Goal: Task Accomplishment & Management: Complete application form

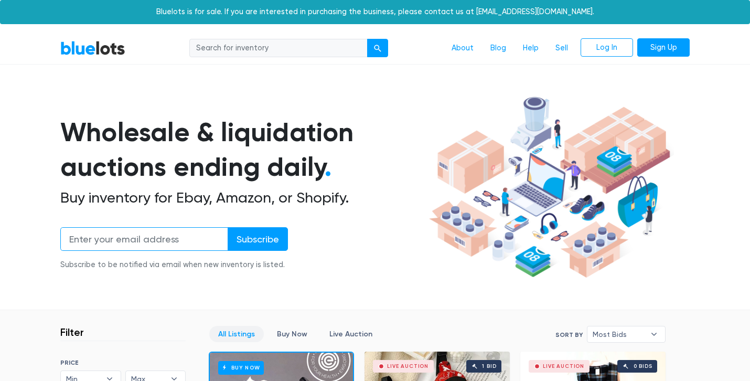
click at [141, 242] on input "email" at bounding box center [144, 239] width 168 height 24
type input "18pranit@gmail.com"
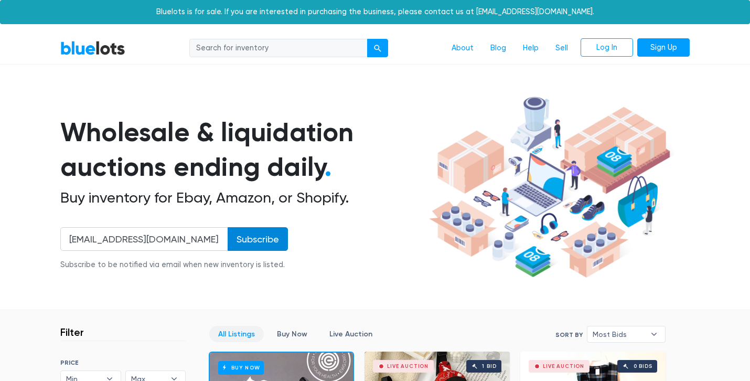
click at [259, 248] on input "Subscribe" at bounding box center [258, 239] width 60 height 24
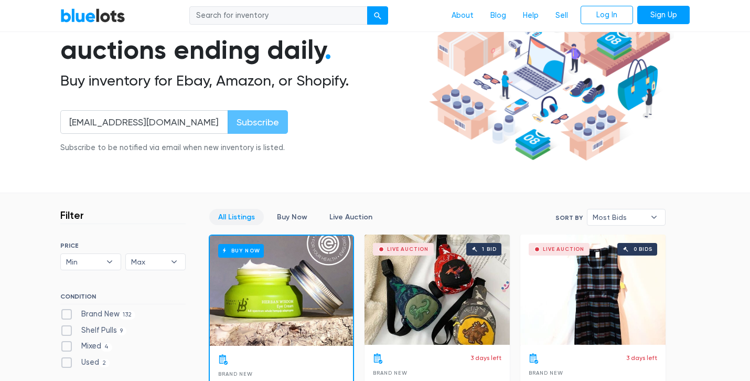
scroll to position [131, 0]
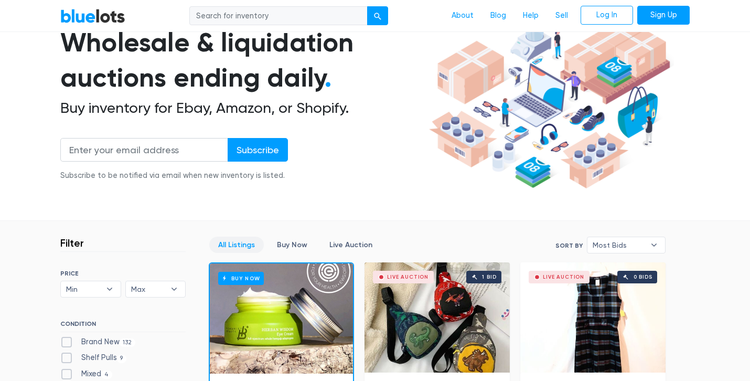
scroll to position [1, 0]
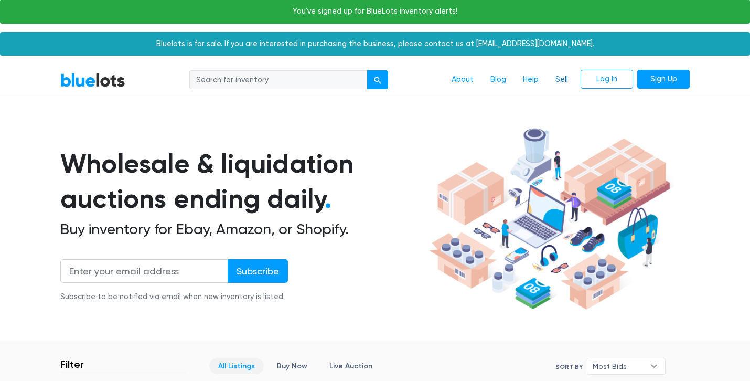
click at [559, 78] on link "Sell" at bounding box center [561, 80] width 29 height 20
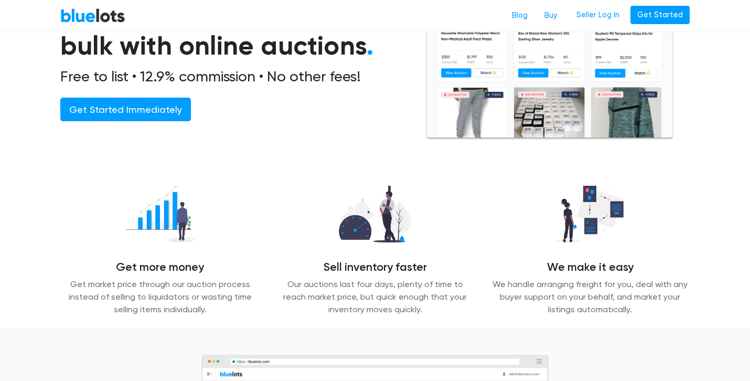
scroll to position [128, 0]
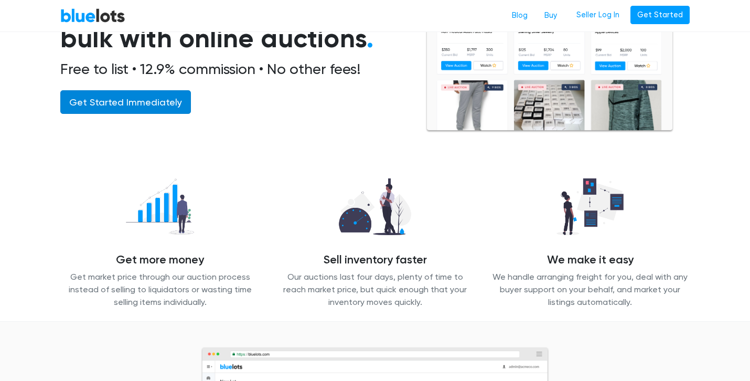
click at [122, 100] on link "Get Started Immediately" at bounding box center [125, 102] width 131 height 24
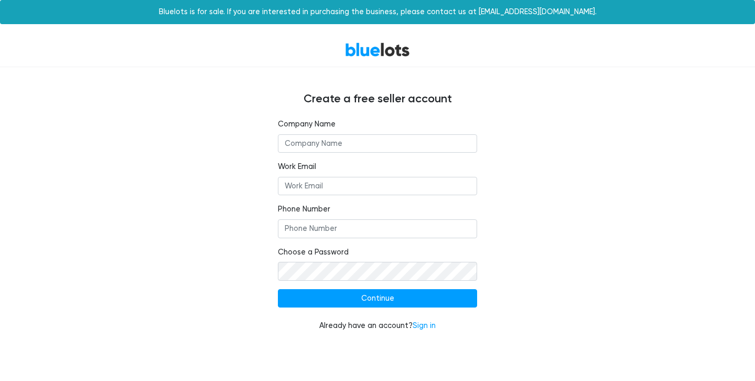
click at [325, 143] on input "text" at bounding box center [377, 143] width 199 height 19
type input "stoismartllp"
type input "18pranit@gmail.com"
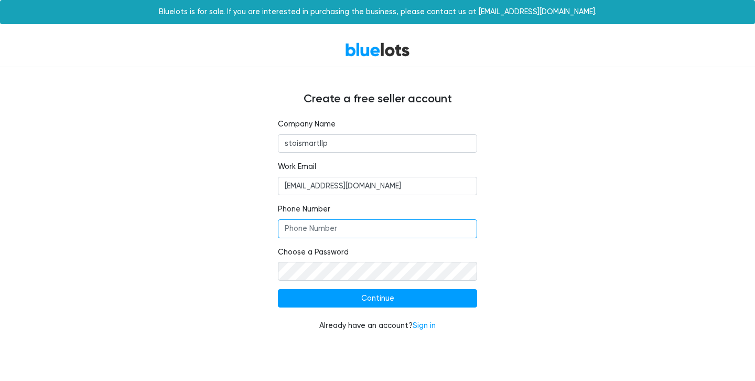
type input "09820187570"
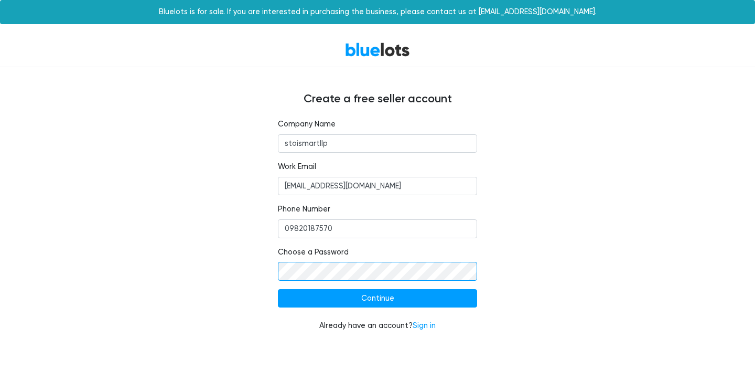
click at [278, 289] on input "Continue" at bounding box center [377, 298] width 199 height 19
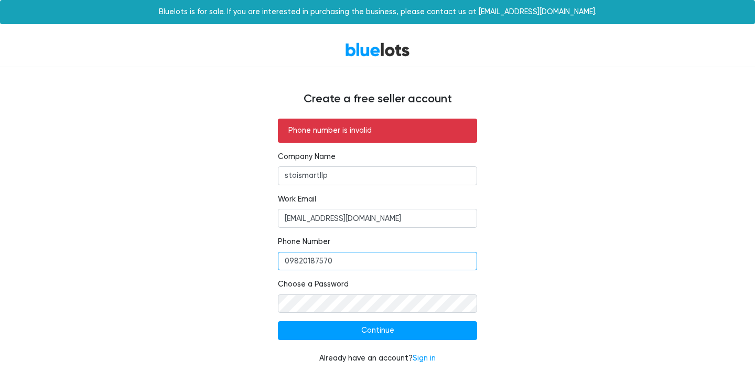
click at [289, 260] on input "09820187570" at bounding box center [377, 261] width 199 height 19
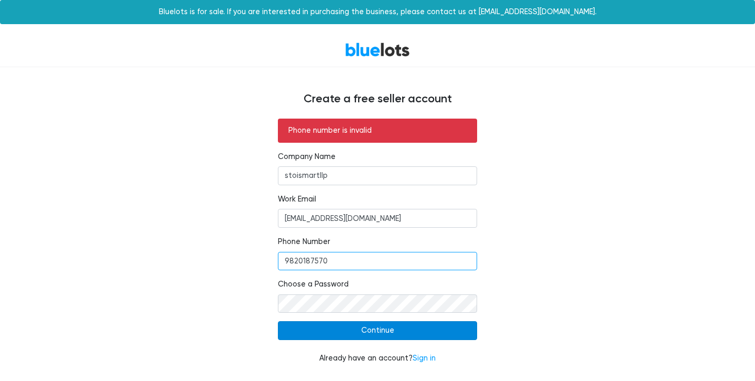
type input "9820187570"
click at [305, 326] on input "Continue" at bounding box center [377, 330] width 199 height 19
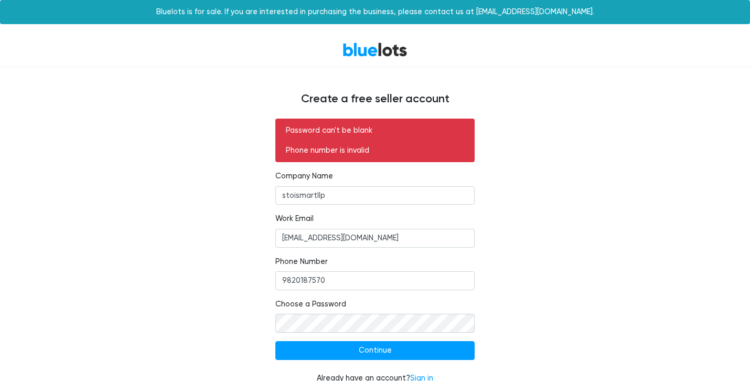
scroll to position [15, 0]
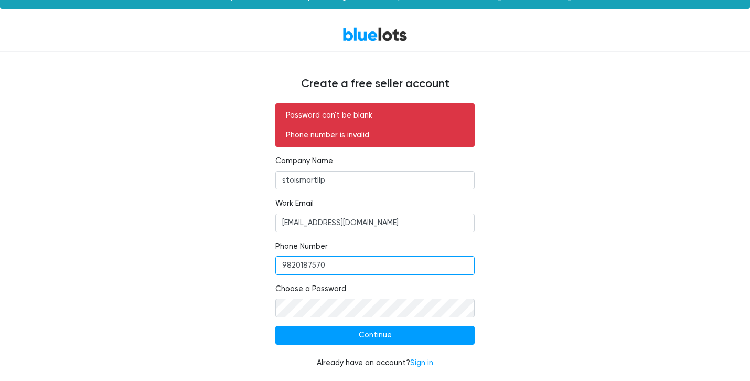
click at [281, 267] on input "9820187570" at bounding box center [374, 265] width 199 height 19
type input "+919820187570"
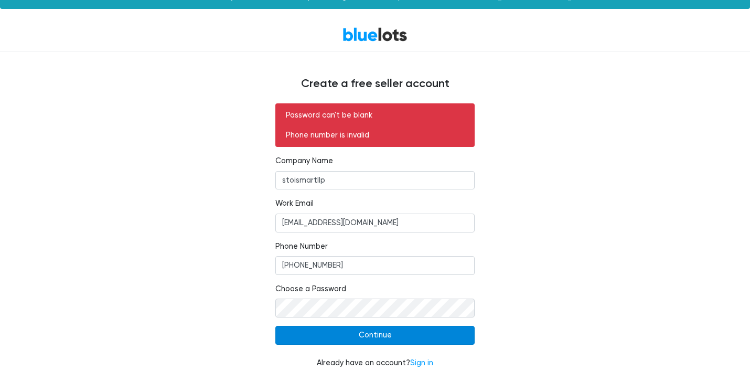
click at [301, 337] on input "Continue" at bounding box center [374, 335] width 199 height 19
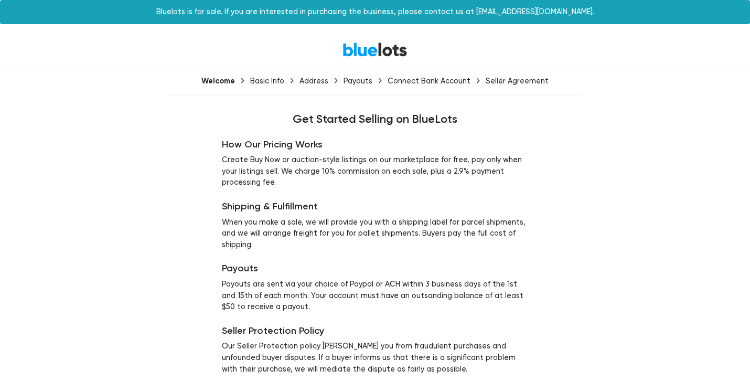
scroll to position [37, 0]
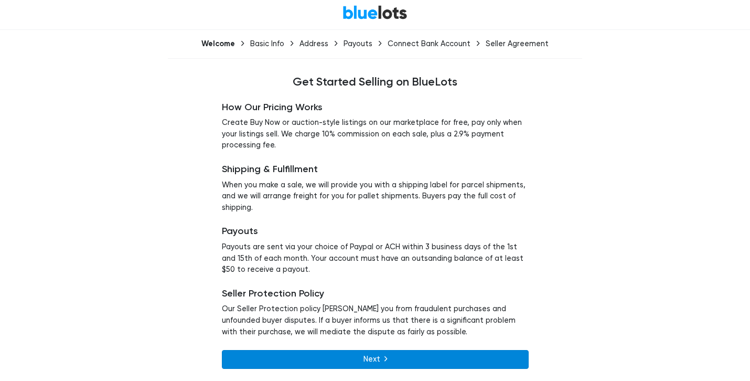
click at [366, 363] on link "Next" at bounding box center [375, 359] width 307 height 19
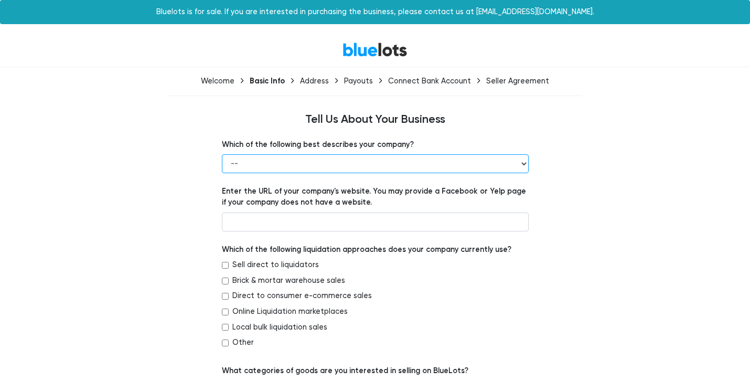
click at [286, 167] on select "-- Retailer Wholesaler Brand or Manufacturer Liquidator 3PL Other" at bounding box center [375, 163] width 307 height 19
select select "Liquidator"
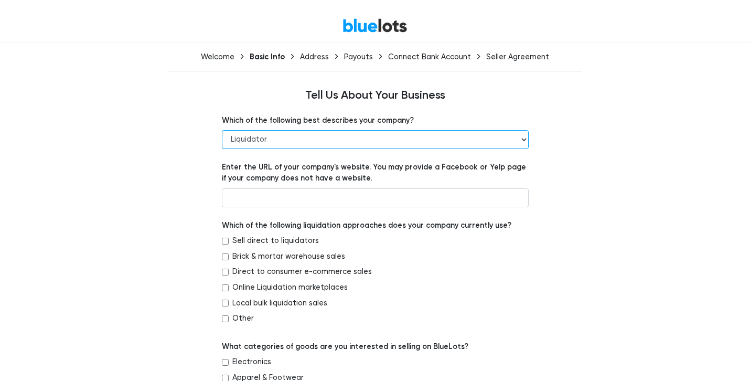
scroll to position [25, 0]
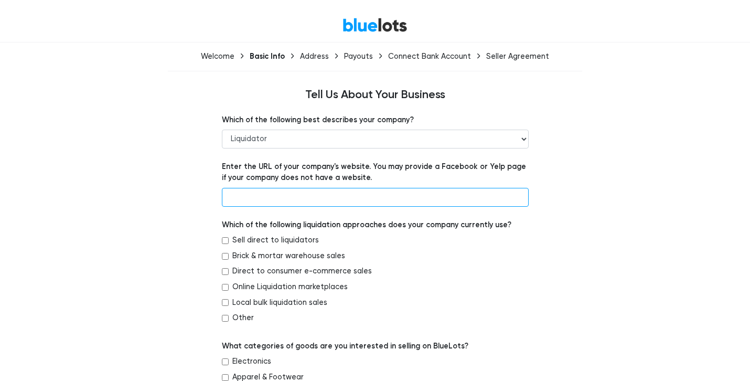
click at [293, 198] on input "text" at bounding box center [375, 197] width 307 height 19
type input "-"
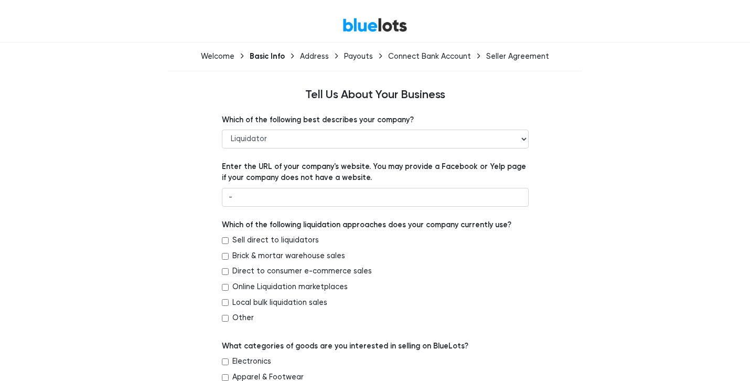
click at [247, 318] on label "Other" at bounding box center [243, 318] width 22 height 12
click at [229, 318] on input "Other" at bounding box center [225, 318] width 7 height 7
checkbox input "true"
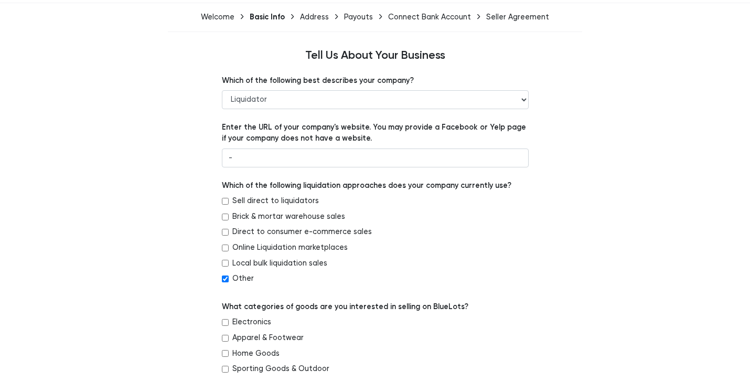
scroll to position [65, 0]
click at [261, 96] on select "-- Retailer Wholesaler Brand or Manufacturer Liquidator 3PL Other" at bounding box center [375, 99] width 307 height 19
click at [264, 91] on select "-- Retailer Wholesaler Brand or Manufacturer Liquidator 3PL Other" at bounding box center [375, 99] width 307 height 19
select select "Retailer"
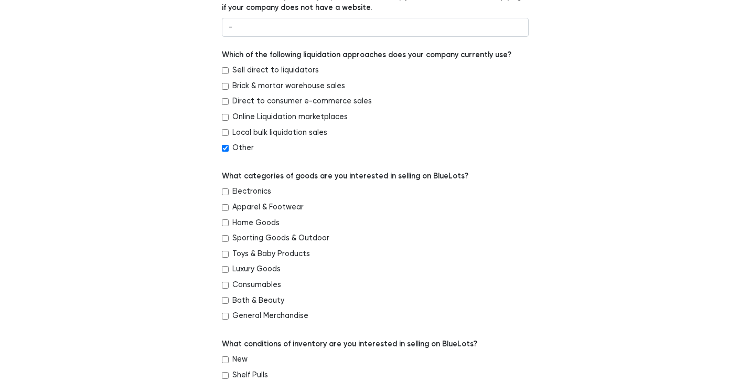
scroll to position [205, 0]
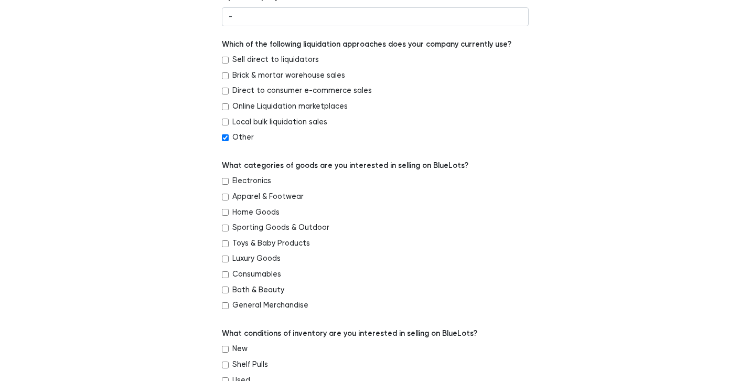
click at [254, 211] on label "Home Goods" at bounding box center [255, 213] width 47 height 12
click at [229, 211] on input "Home Goods" at bounding box center [225, 212] width 7 height 7
checkbox input "true"
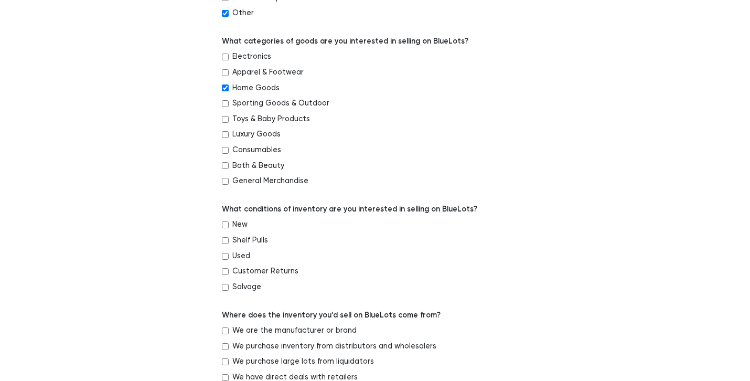
scroll to position [368, 0]
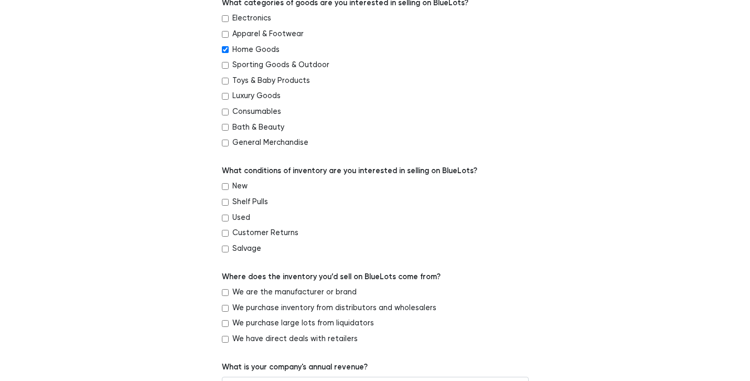
click at [227, 186] on input "New" at bounding box center [225, 186] width 7 height 7
checkbox input "true"
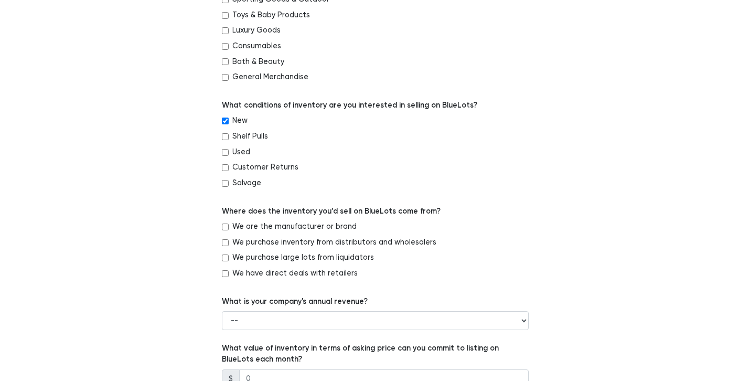
scroll to position [452, 0]
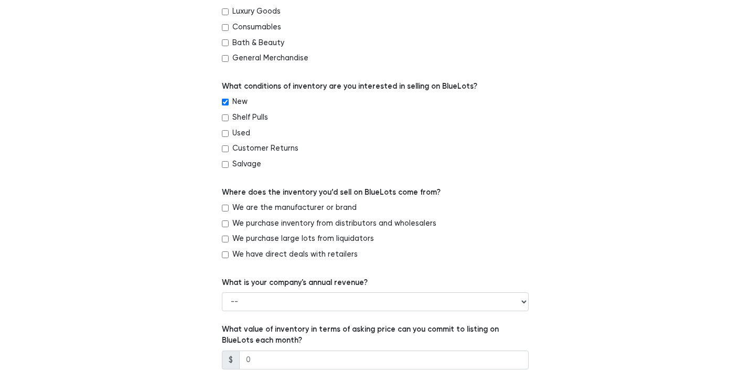
click at [234, 210] on label "We are the manufacturer or brand" at bounding box center [294, 208] width 124 height 12
click at [229, 210] on input "We are the manufacturer or brand" at bounding box center [225, 208] width 7 height 7
checkbox input "true"
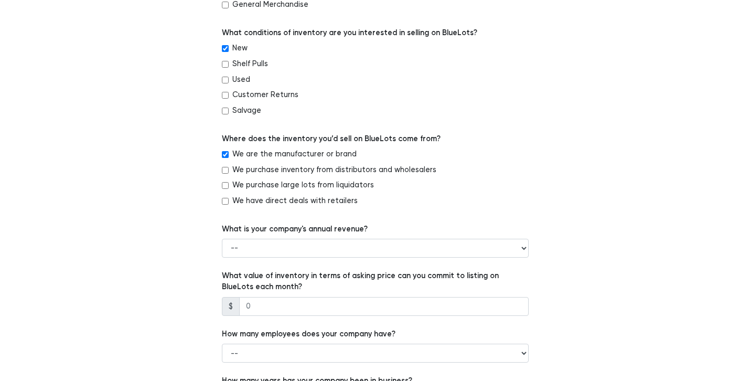
scroll to position [507, 0]
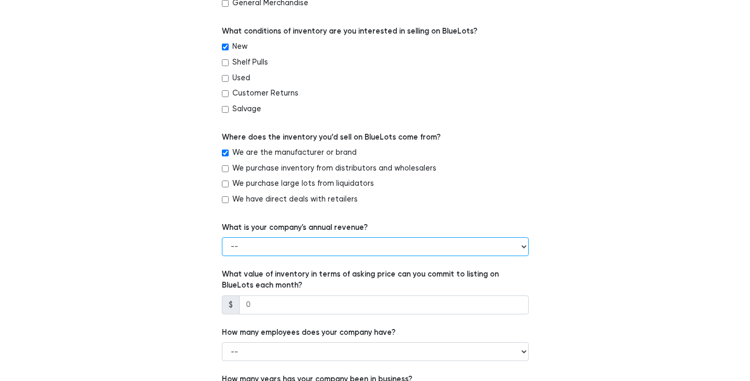
click at [449, 246] on select "-- Less than $100,000 $100,000 to $500,000 $500,000 to $1,000,000 $1,000,000 to…" at bounding box center [375, 246] width 307 height 19
select select "Less than $100,000"
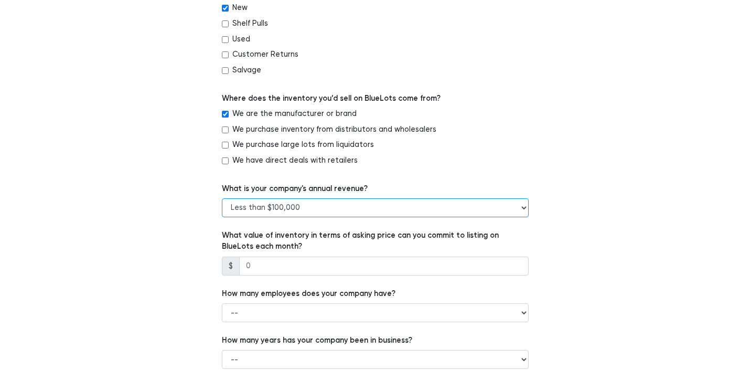
scroll to position [547, 0]
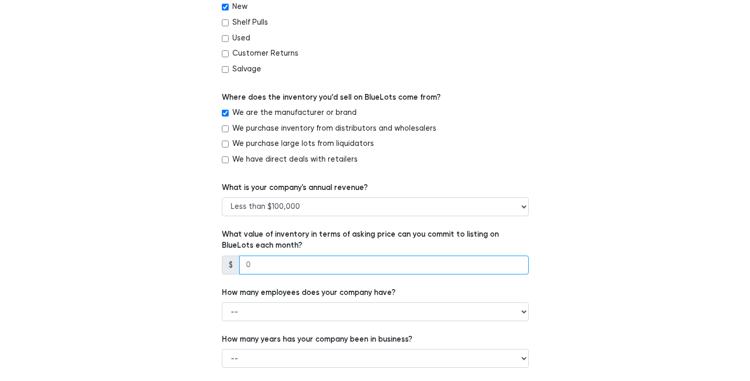
click at [398, 265] on input "number" at bounding box center [383, 264] width 289 height 19
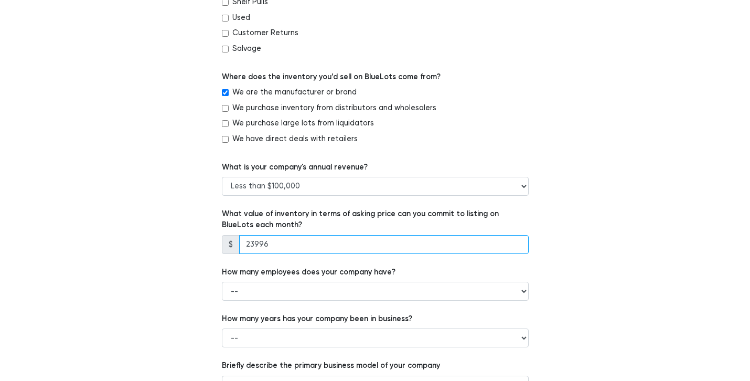
scroll to position [584, 0]
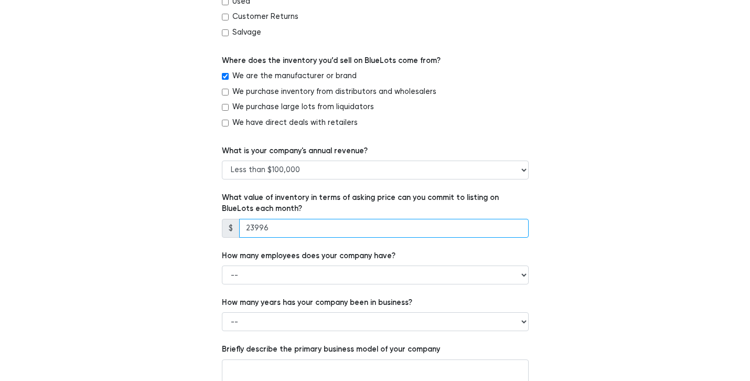
type input "23996"
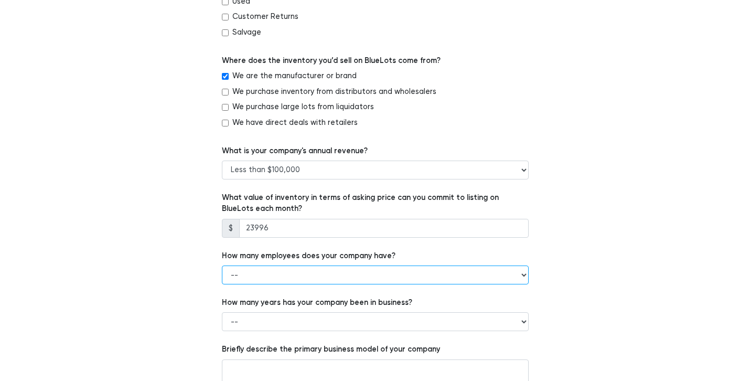
click at [367, 274] on select "-- 1 - 5 6 - 20 21 - 50 More than 50" at bounding box center [375, 274] width 307 height 19
select select "1 - 5"
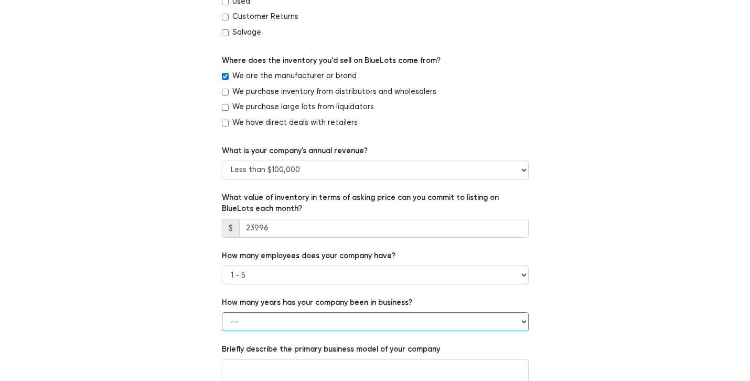
click at [351, 320] on select "-- Less than 1 year 1 to 3 years 4+ years" at bounding box center [375, 321] width 307 height 19
select select "1 to 3 years"
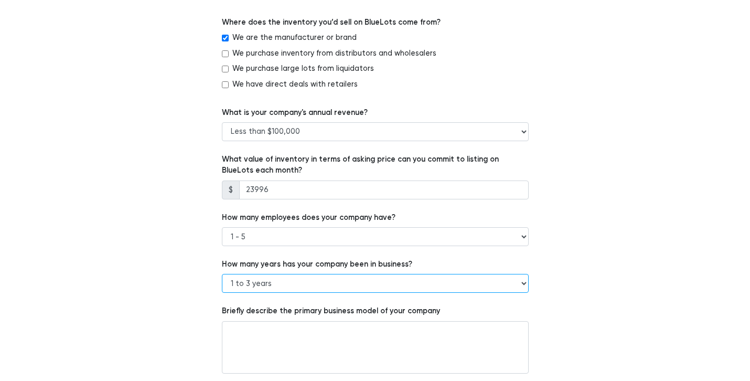
scroll to position [627, 0]
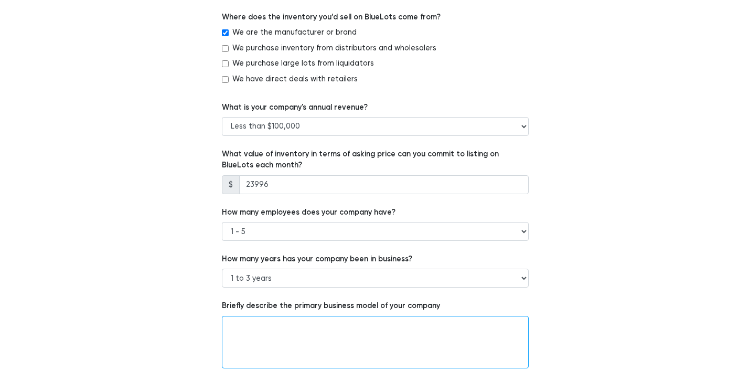
click at [350, 341] on textarea at bounding box center [375, 342] width 307 height 52
paste textarea "BlueLots"
type textarea "BlueLots"
click at [286, 328] on textarea "BlueLots" at bounding box center [375, 342] width 307 height 52
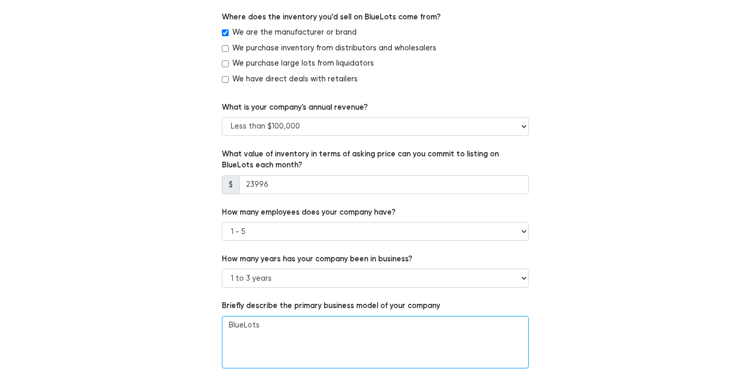
click at [286, 328] on textarea "BlueLots" at bounding box center [375, 342] width 307 height 52
paste textarea "I am looking to liquidate 669 brand-new Queen and King-size bed sheet sets curr…"
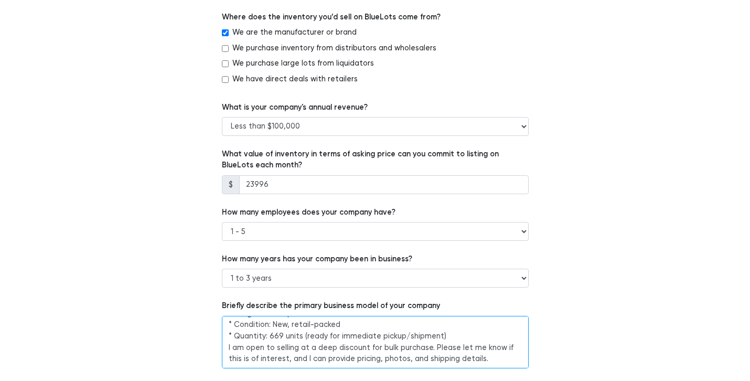
scroll to position [658, 0]
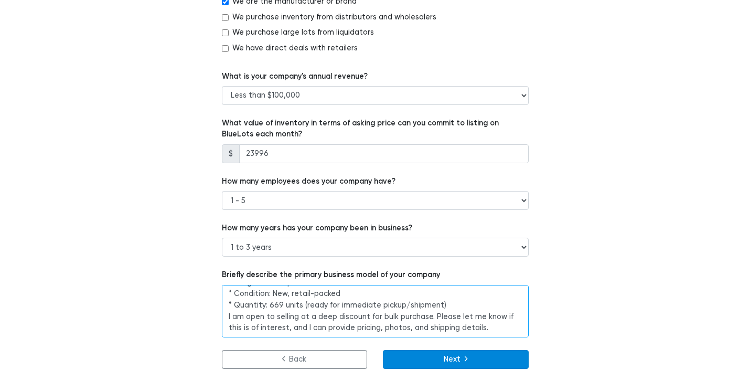
type textarea "I am looking to liquidate 669 brand-new Queen and King-size bed sheet sets curr…"
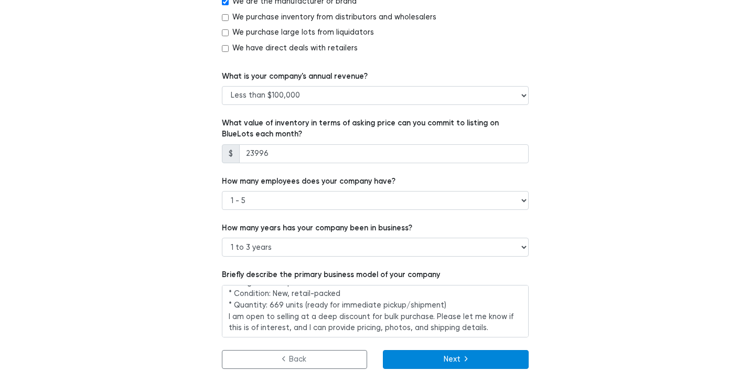
click at [483, 356] on button "Next" at bounding box center [456, 359] width 146 height 19
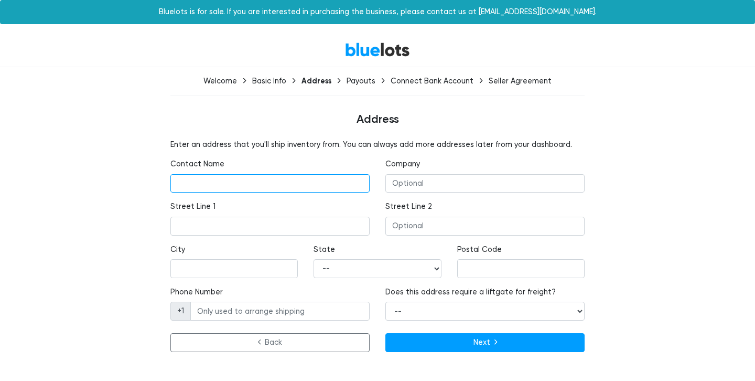
click at [285, 184] on input "text" at bounding box center [269, 183] width 199 height 19
type input "Pranit"
type input "11th floor,"
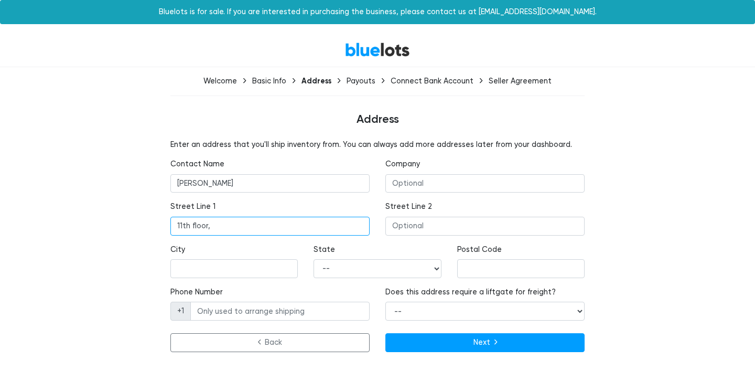
type input "Aurum Building"
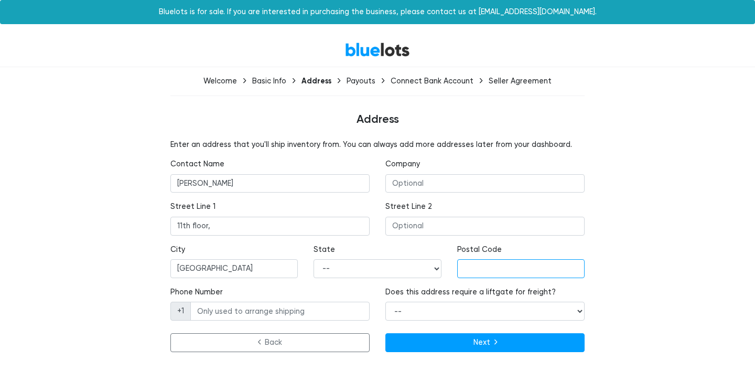
type input "40005"
type input "09820187570"
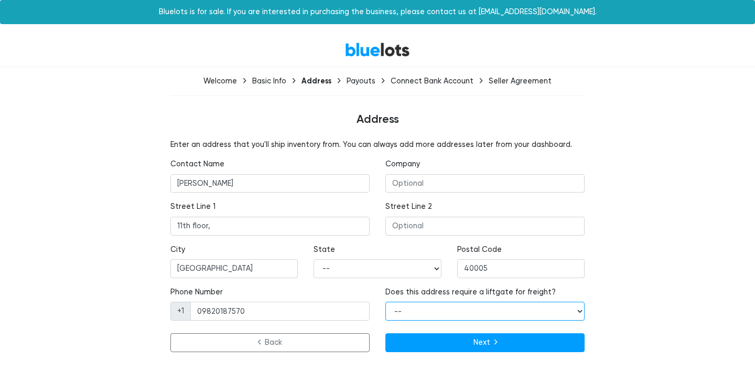
click at [444, 310] on select "-- Yes No" at bounding box center [484, 311] width 199 height 19
select select "false"
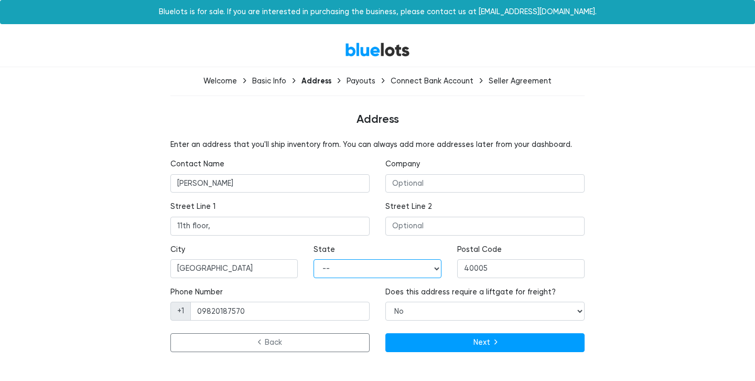
click at [413, 267] on select "-- Alabama Alaska Arizona Arkansas California Colorado Connecticut Delaware Dis…" at bounding box center [377, 268] width 127 height 19
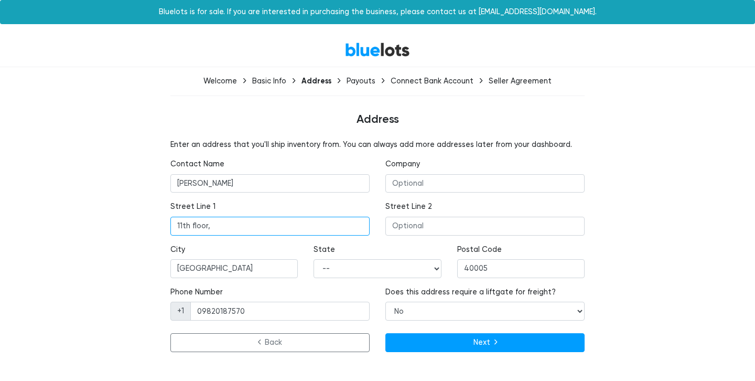
click at [243, 223] on input "11th floor," at bounding box center [269, 226] width 199 height 19
click at [243, 224] on input "11th floor," at bounding box center [269, 226] width 199 height 19
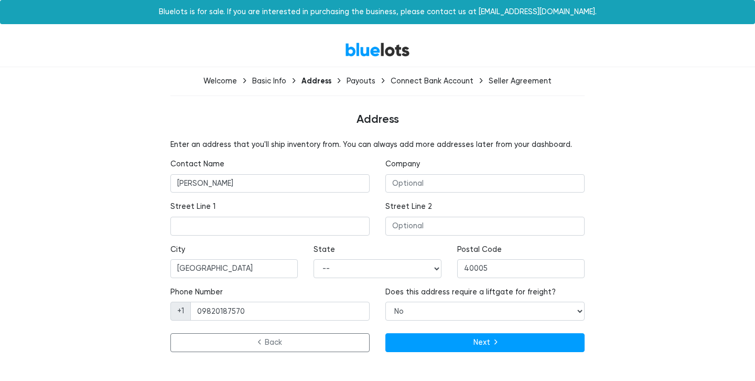
click at [641, 259] on div "Enter an address that you'll ship inventory from. You can always add more addre…" at bounding box center [377, 247] width 645 height 217
click at [510, 266] on input "40005" at bounding box center [520, 268] width 127 height 19
type input "10019"
click at [262, 262] on input "Aurum Building" at bounding box center [233, 268] width 127 height 19
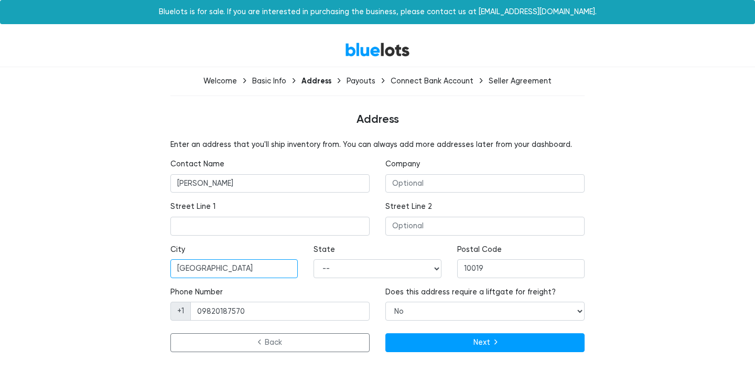
click at [262, 262] on input "Aurum Building" at bounding box center [233, 268] width 127 height 19
type input "New York"
click at [349, 272] on select "-- Alabama Alaska Arizona Arkansas California Colorado Connecticut Delaware Dis…" at bounding box center [377, 268] width 127 height 19
select select "NY"
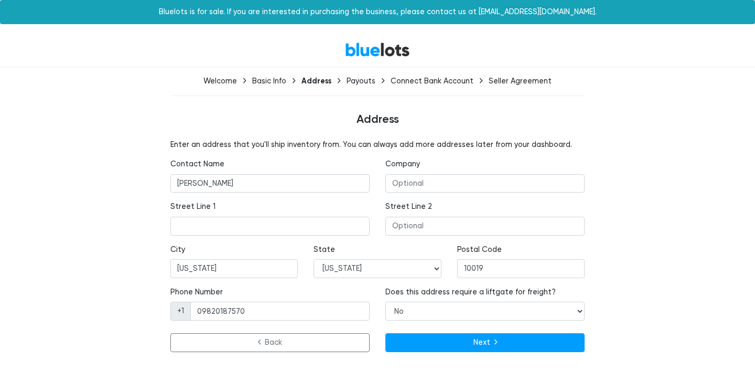
click at [185, 310] on span "+1" at bounding box center [180, 311] width 20 height 19
click at [180, 309] on span "+1" at bounding box center [180, 311] width 20 height 19
click at [223, 308] on input "09820187570" at bounding box center [279, 311] width 179 height 19
type input "6465307826"
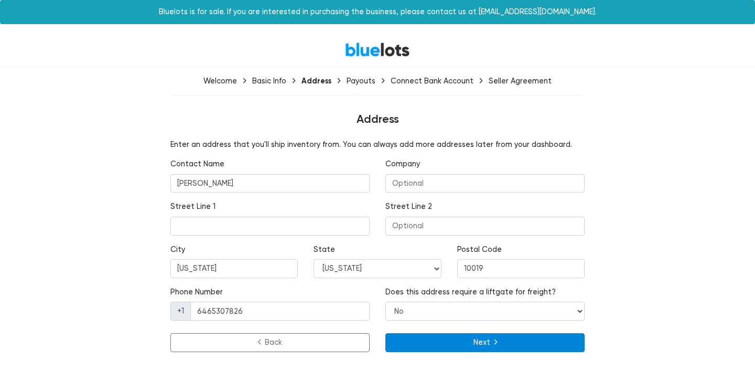
click at [445, 347] on button "Next" at bounding box center [484, 342] width 199 height 19
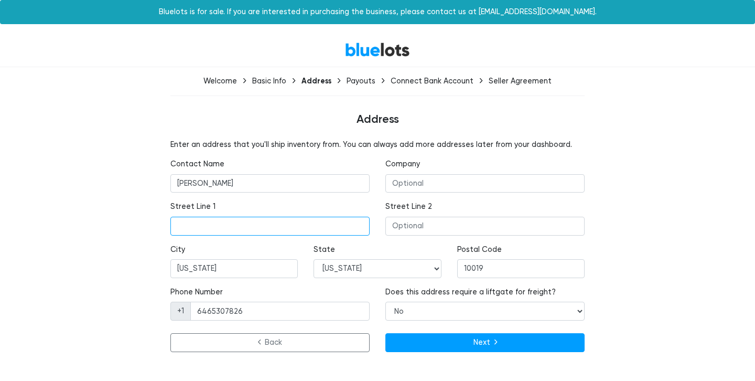
click at [223, 226] on input "text" at bounding box center [269, 226] width 199 height 19
click at [240, 225] on input "text" at bounding box center [269, 226] width 199 height 19
type input "350 west 50th street"
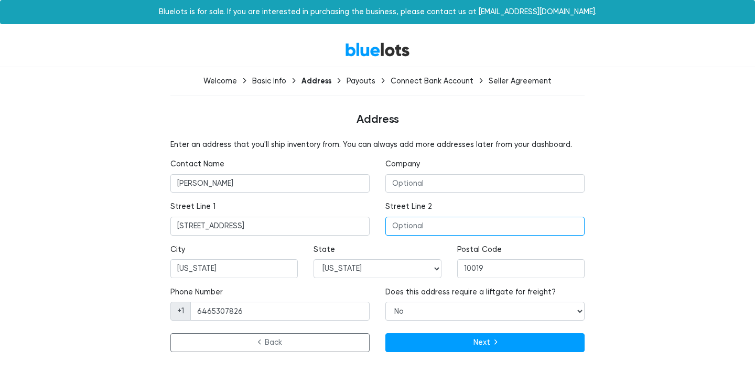
type input "32A"
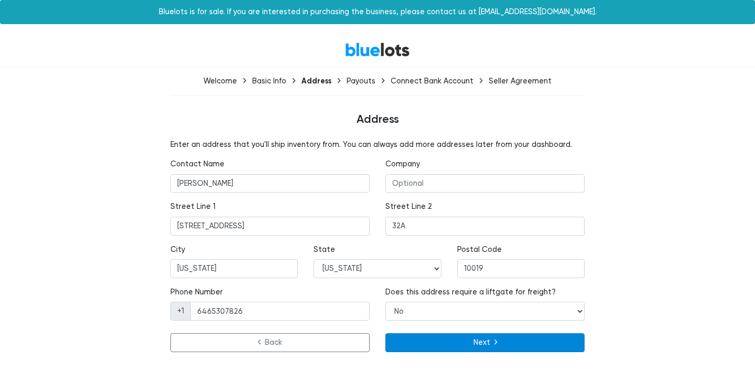
click at [471, 345] on button "Next" at bounding box center [484, 342] width 199 height 19
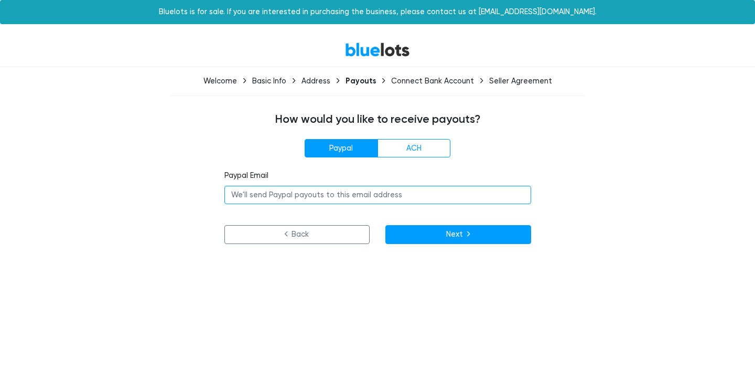
click at [347, 195] on input "email" at bounding box center [377, 195] width 307 height 19
type input "[EMAIL_ADDRESS][DOMAIN_NAME]"
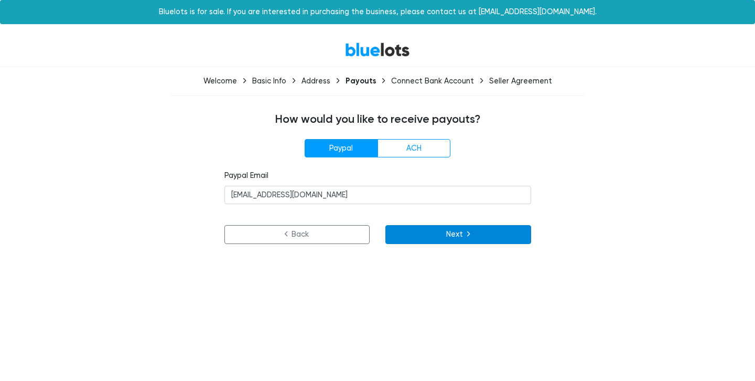
click at [447, 241] on button "Next" at bounding box center [458, 234] width 146 height 19
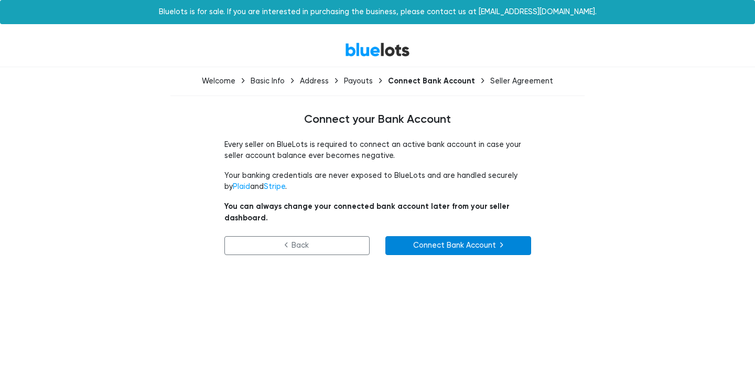
click at [400, 236] on link "Connect Bank Account" at bounding box center [458, 245] width 146 height 19
